Goal: Task Accomplishment & Management: Manage account settings

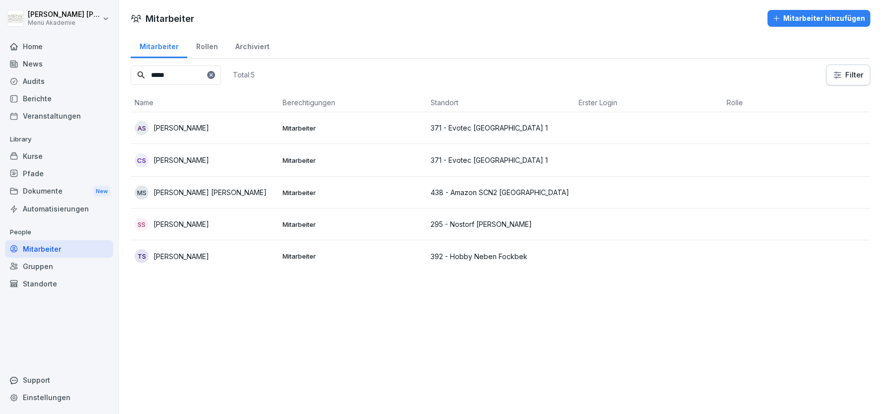
click at [53, 283] on div "Standorte" at bounding box center [59, 283] width 108 height 17
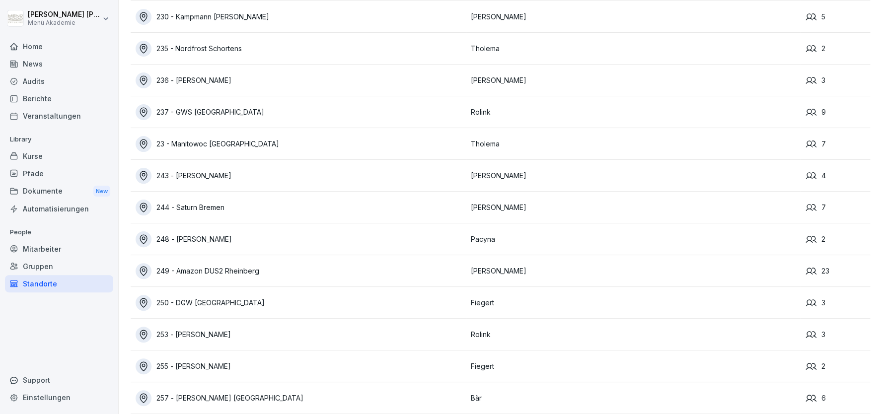
scroll to position [4500, 0]
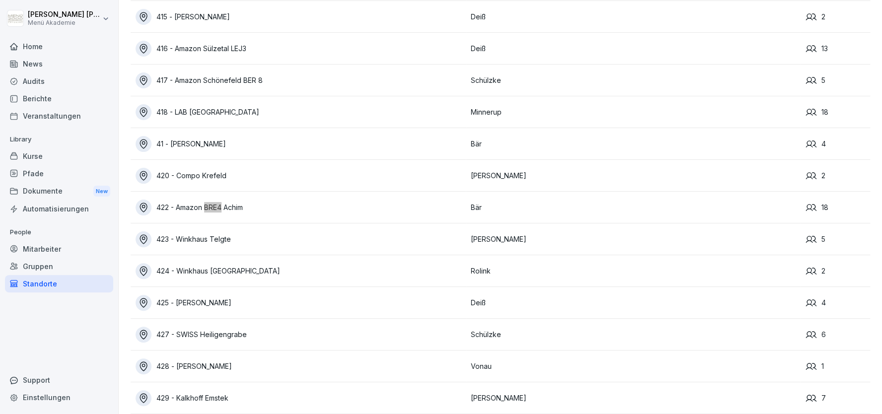
click at [232, 208] on div "422 - Amazon BRE4 Achim" at bounding box center [301, 208] width 330 height 16
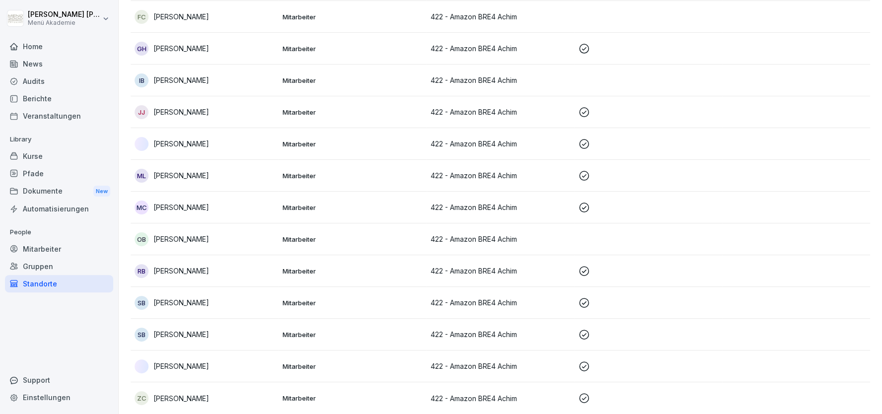
scroll to position [17, 0]
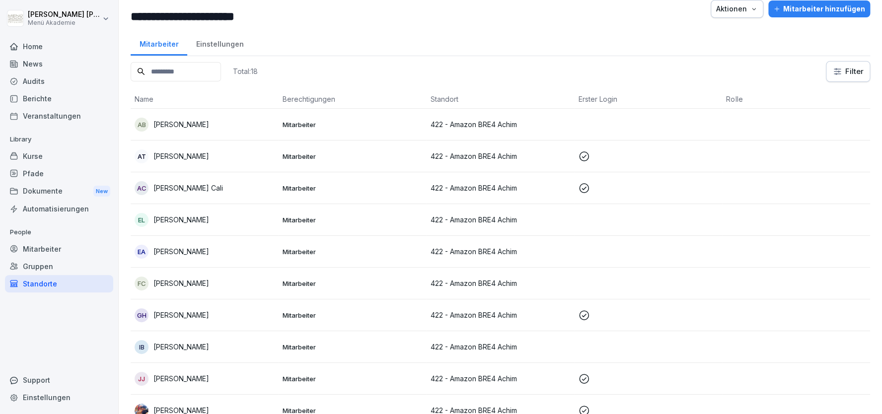
click at [171, 348] on p "[PERSON_NAME]" at bounding box center [181, 347] width 56 height 10
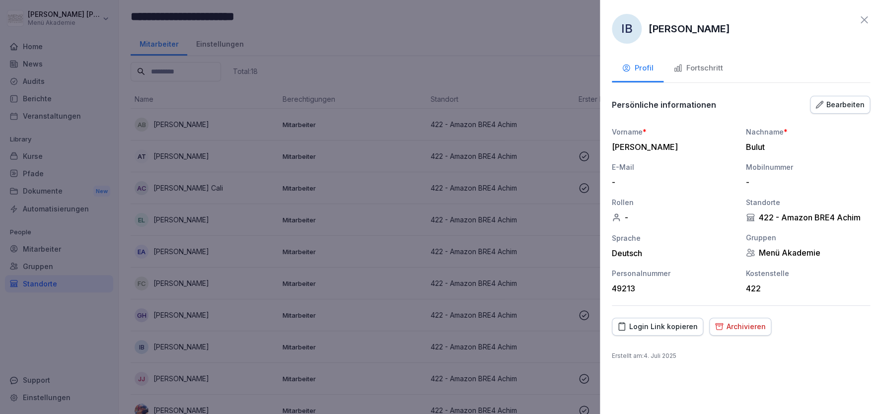
click at [761, 327] on button "Archivieren" at bounding box center [740, 327] width 62 height 18
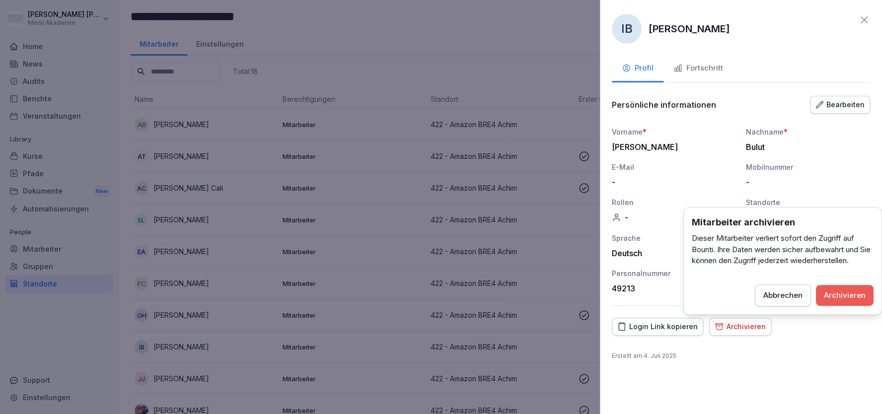
click at [839, 290] on div "Archivieren" at bounding box center [845, 295] width 42 height 11
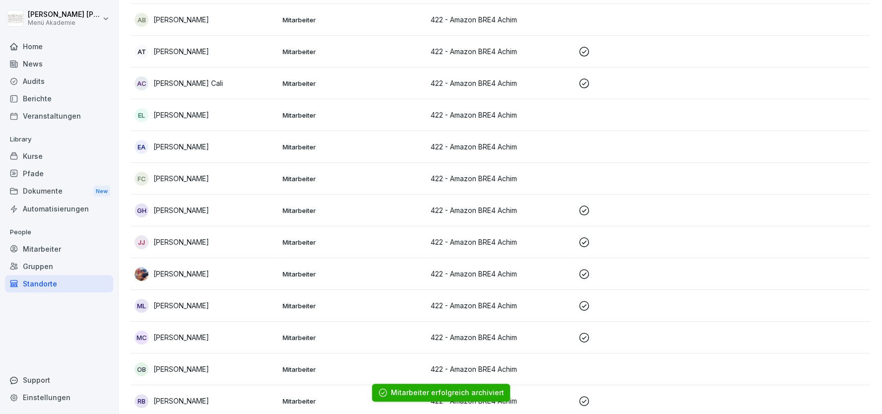
scroll to position [131, 0]
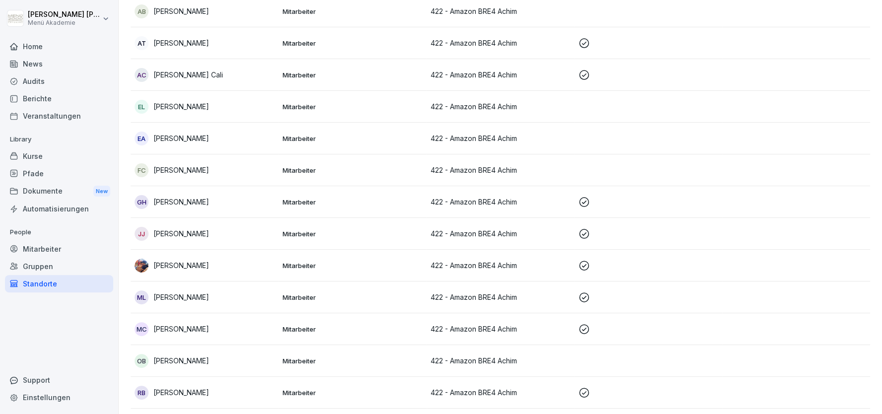
click at [194, 110] on p "[PERSON_NAME]" at bounding box center [181, 106] width 56 height 10
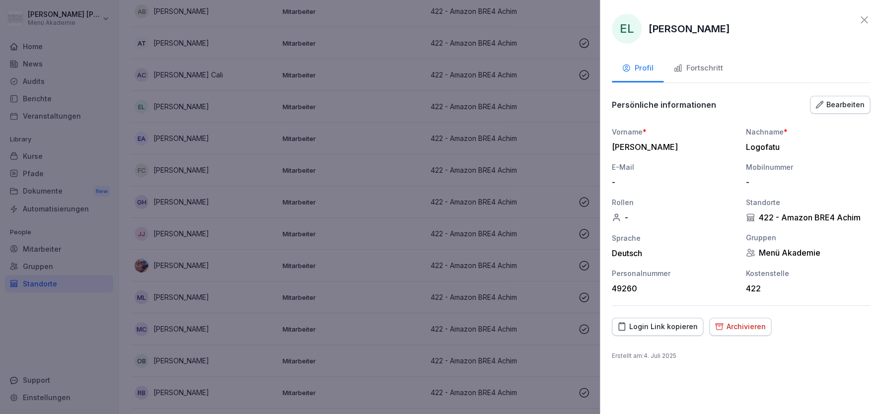
click at [674, 324] on div "Login Link kopieren" at bounding box center [657, 326] width 80 height 11
click at [862, 17] on icon at bounding box center [864, 20] width 12 height 12
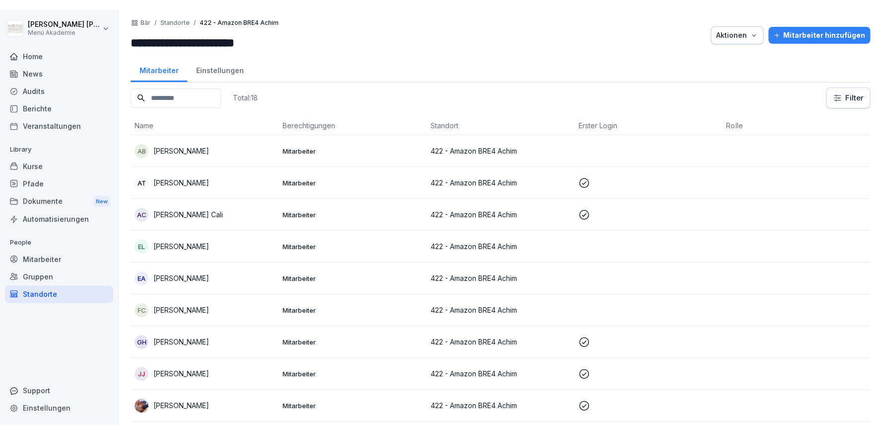
scroll to position [0, 0]
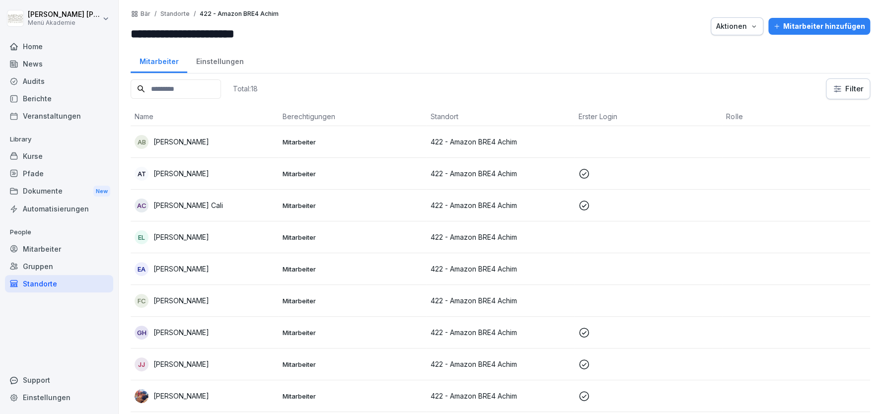
click at [174, 168] on p "[PERSON_NAME]" at bounding box center [181, 173] width 56 height 10
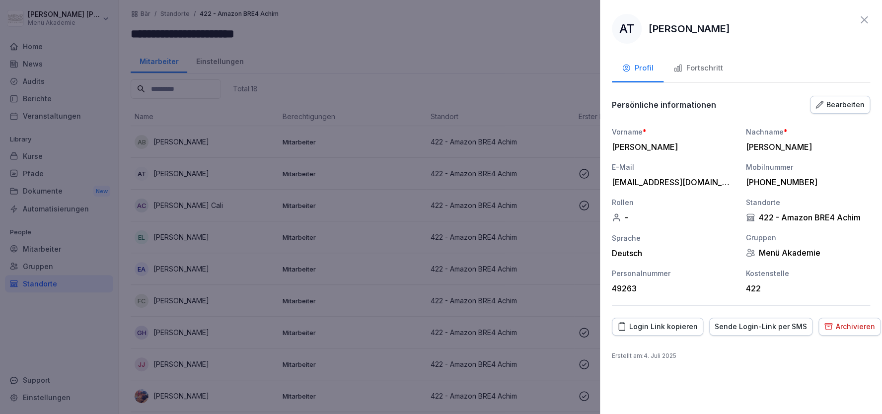
click at [235, 216] on div at bounding box center [441, 207] width 882 height 414
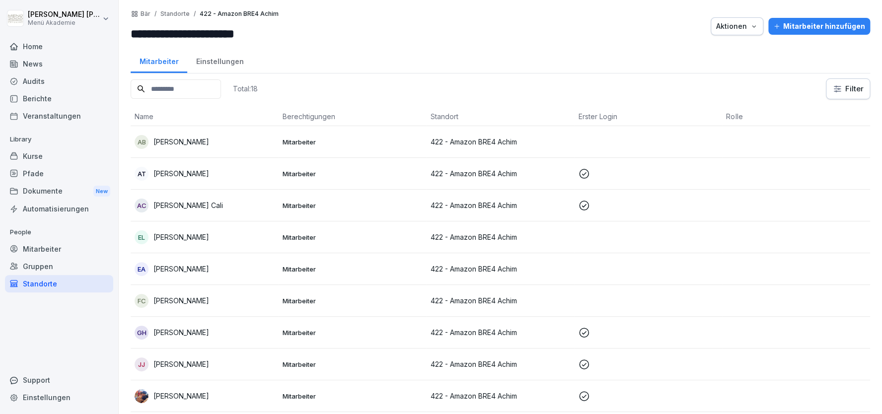
click at [179, 136] on div "AB [PERSON_NAME]" at bounding box center [205, 142] width 140 height 14
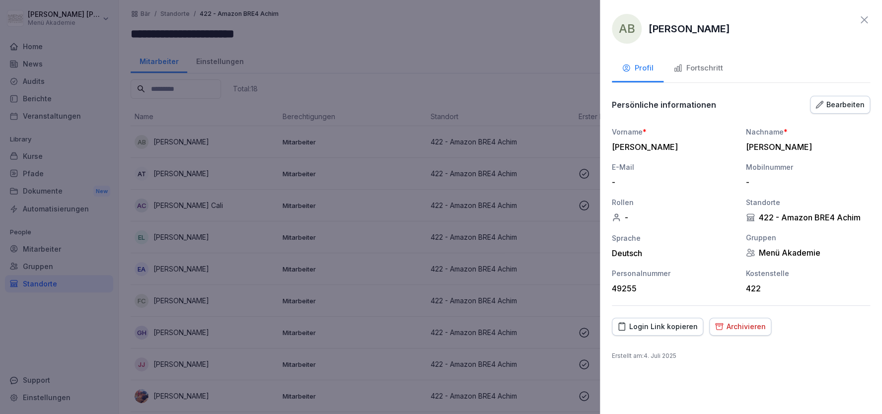
click at [674, 326] on div "Login Link kopieren" at bounding box center [657, 326] width 80 height 11
click at [571, 43] on div at bounding box center [441, 207] width 882 height 414
